Goal: Task Accomplishment & Management: Use online tool/utility

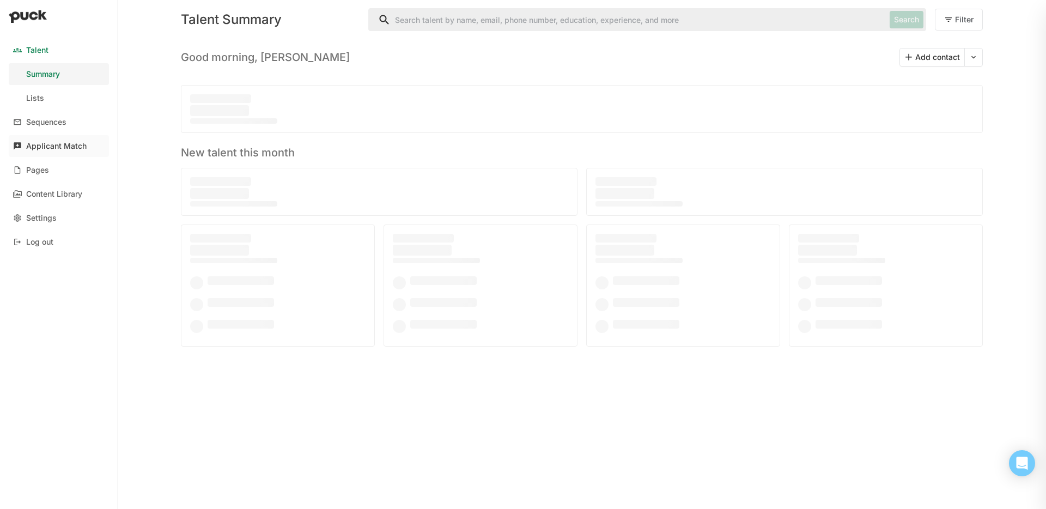
click at [36, 150] on div "Applicant Match" at bounding box center [56, 146] width 60 height 9
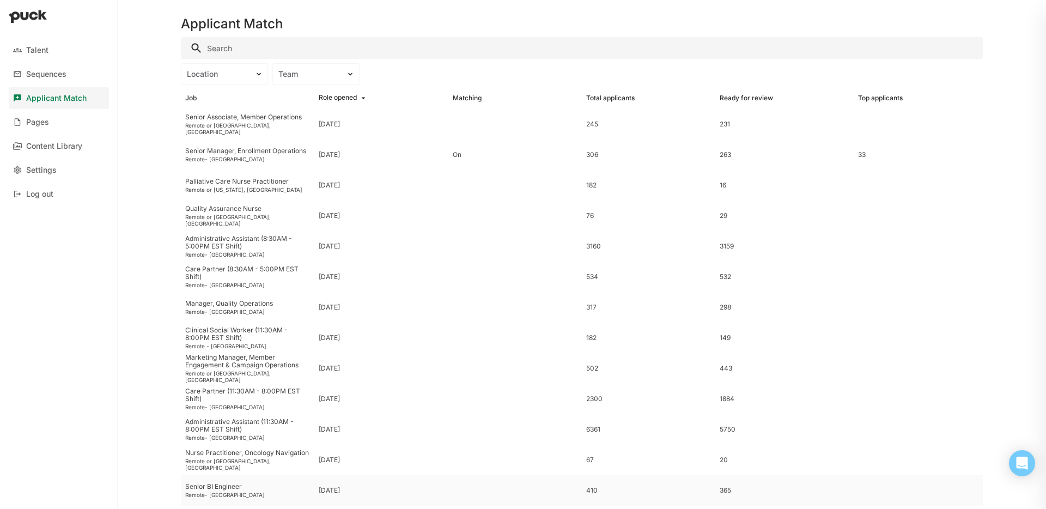
click at [226, 487] on div "Senior BI Engineer" at bounding box center [247, 487] width 125 height 8
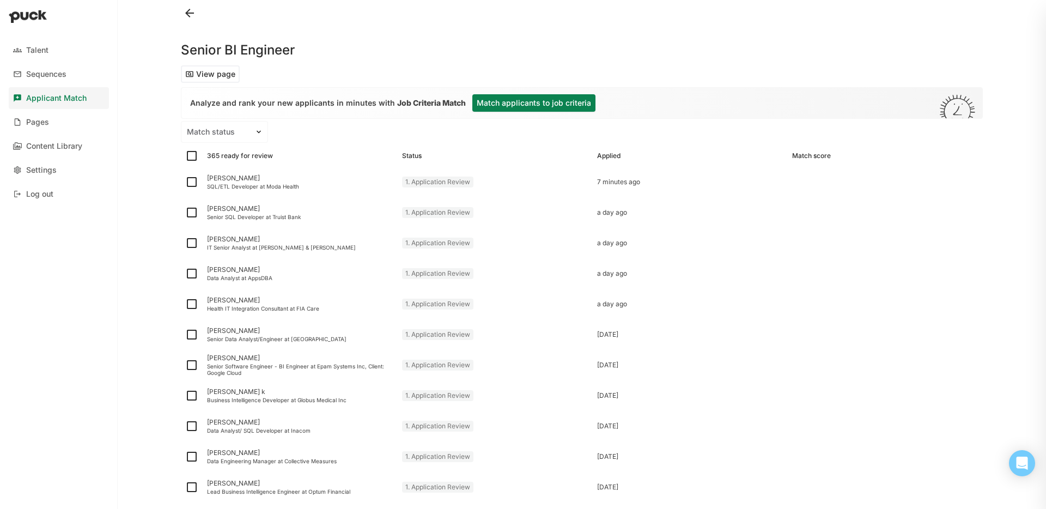
click at [555, 105] on button "Match applicants to job criteria" at bounding box center [533, 102] width 123 height 17
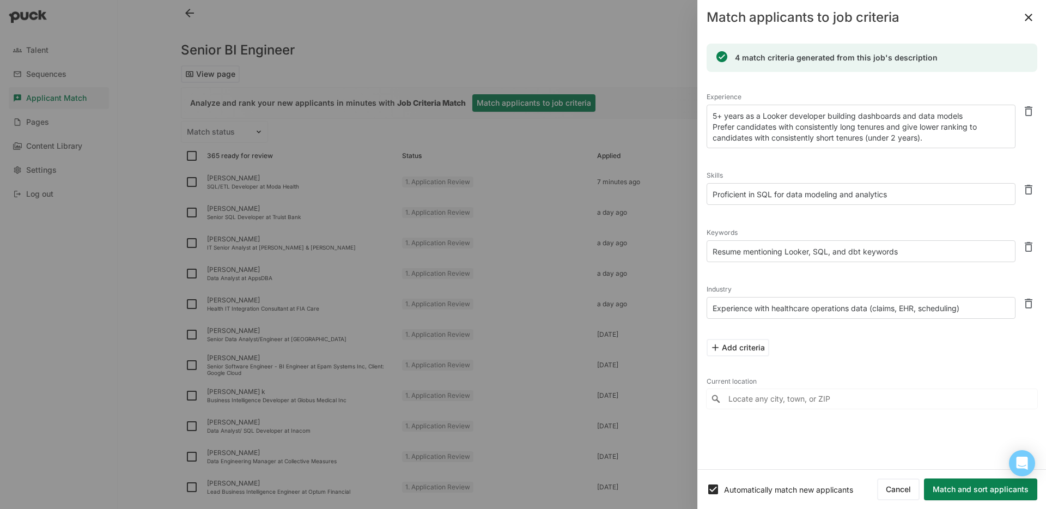
click at [982, 492] on button "Match and sort applicants" at bounding box center [980, 489] width 113 height 22
